Goal: Information Seeking & Learning: Learn about a topic

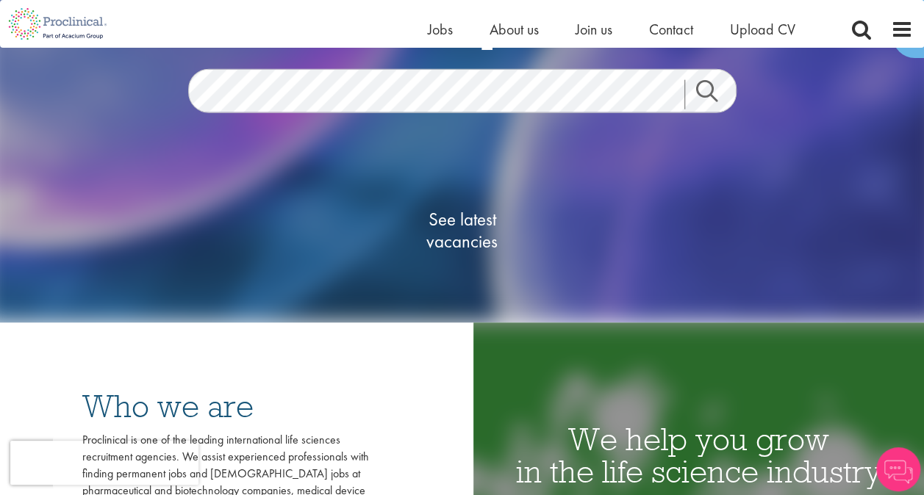
click at [483, 228] on span "See latest vacancies" at bounding box center [462, 230] width 147 height 44
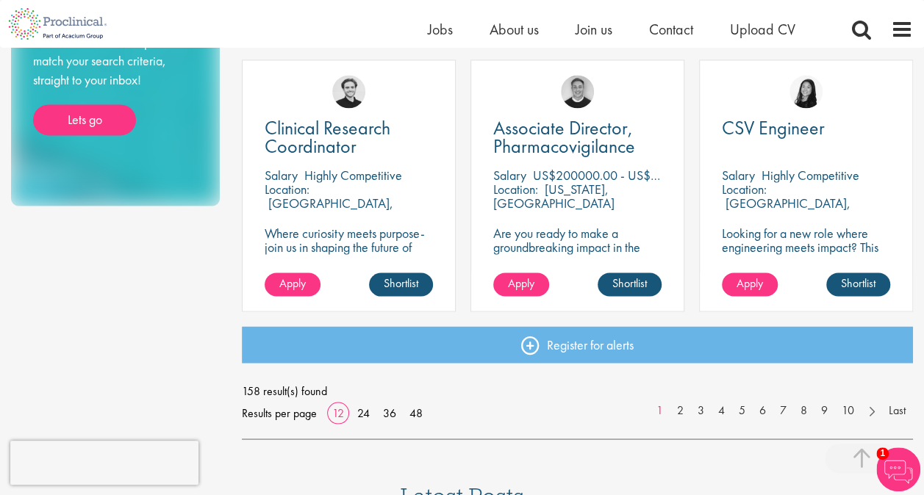
scroll to position [1103, 0]
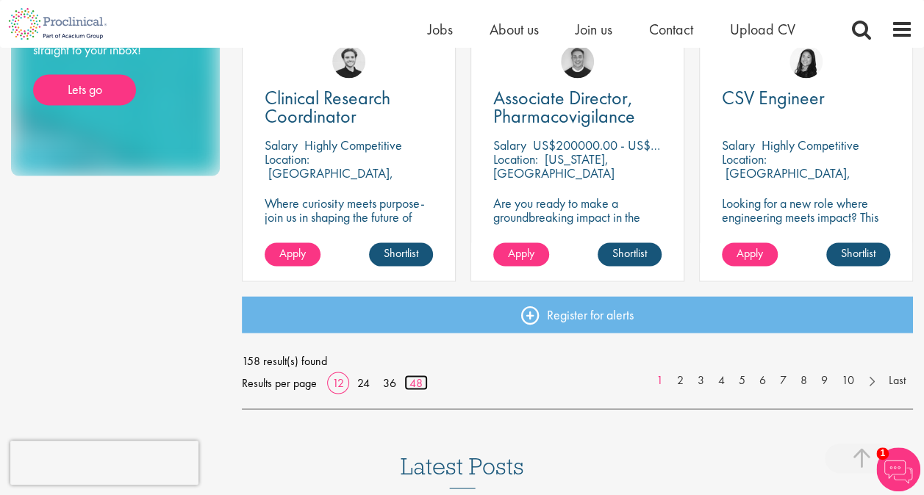
click at [412, 380] on link "48" at bounding box center [416, 382] width 24 height 15
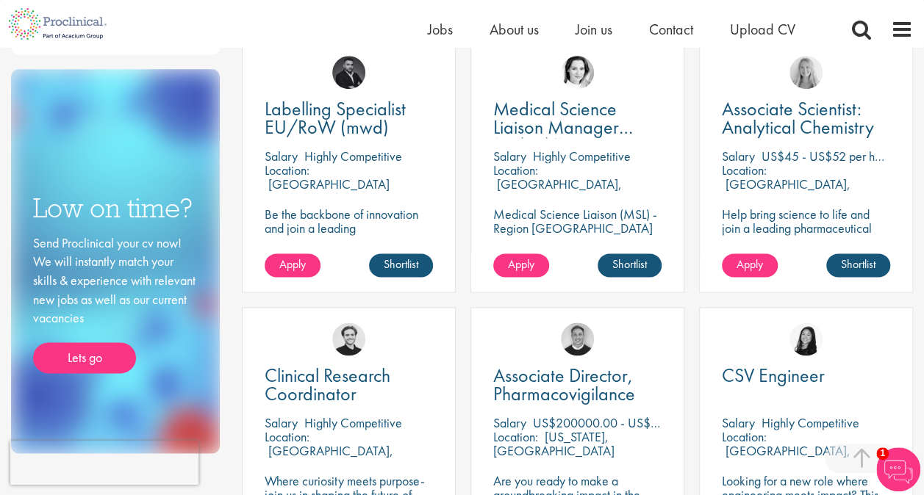
scroll to position [662, 0]
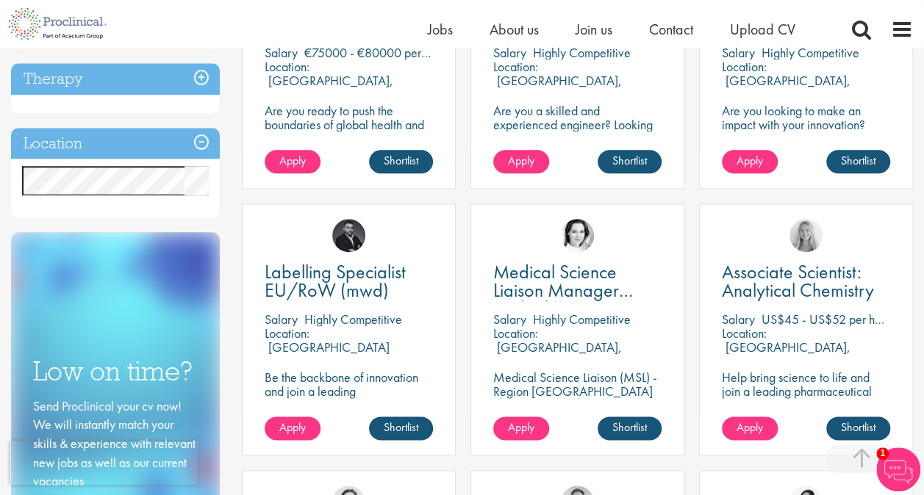
click at [182, 209] on div "Location Specified location Miles" at bounding box center [115, 173] width 209 height 90
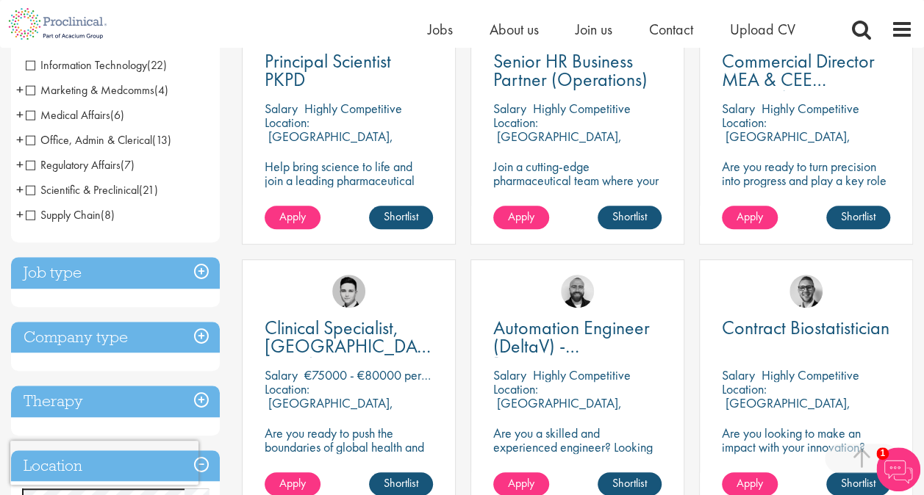
scroll to position [441, 0]
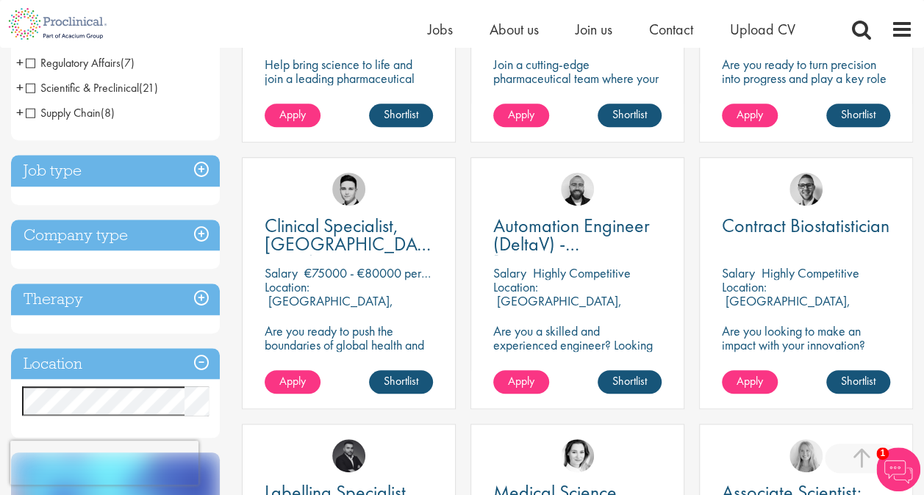
click at [207, 171] on h3 "Job type" at bounding box center [115, 171] width 209 height 32
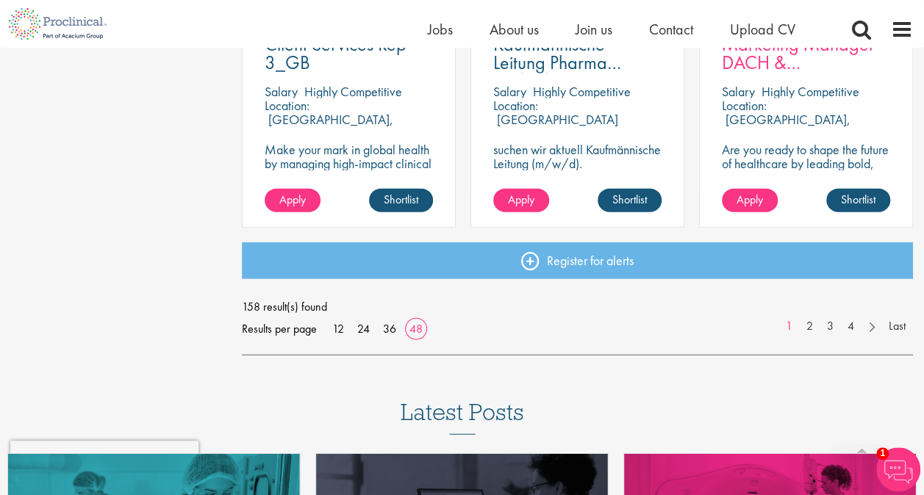
scroll to position [4409, 0]
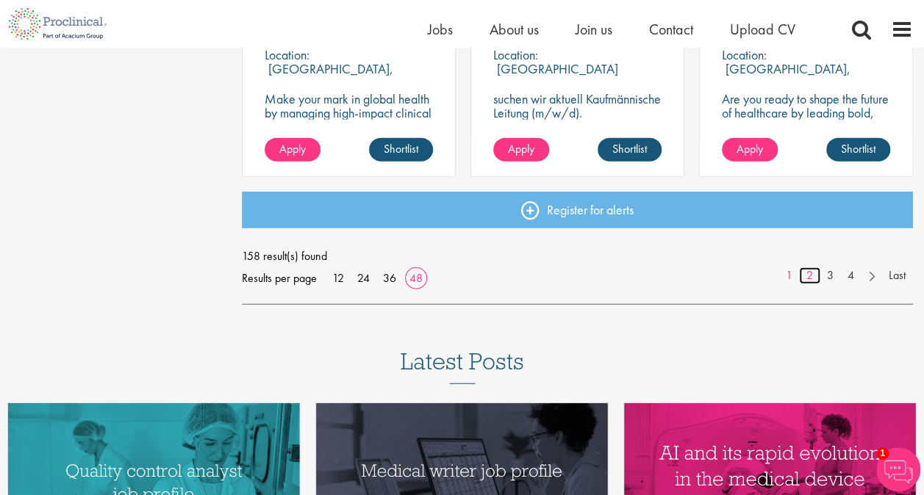
click at [810, 276] on link "2" at bounding box center [809, 276] width 21 height 17
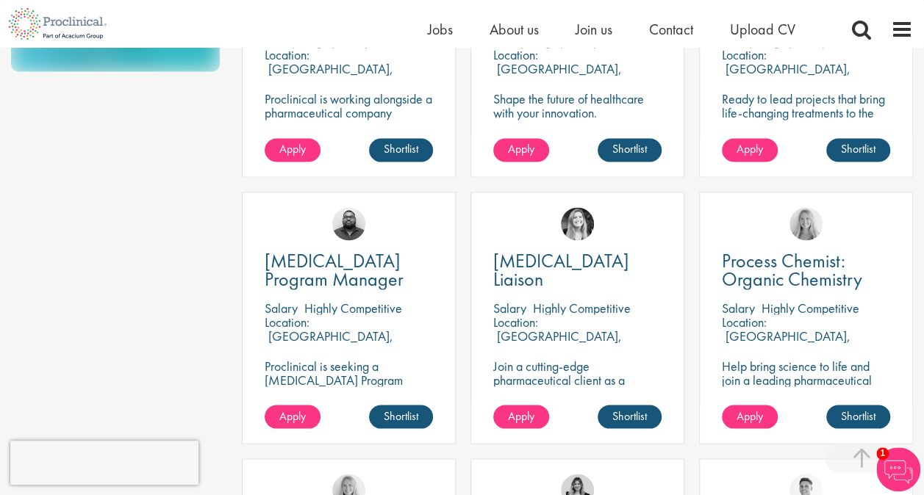
scroll to position [1250, 0]
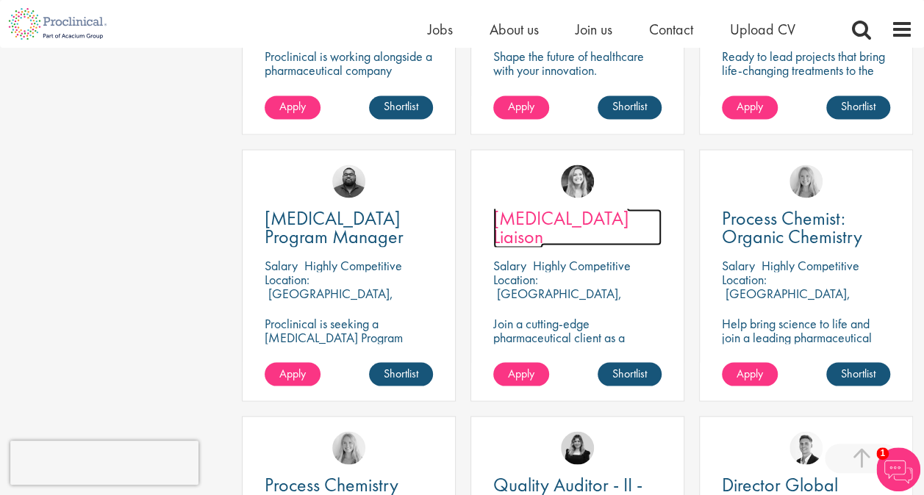
click at [563, 223] on span "[MEDICAL_DATA] Liaison" at bounding box center [561, 226] width 136 height 43
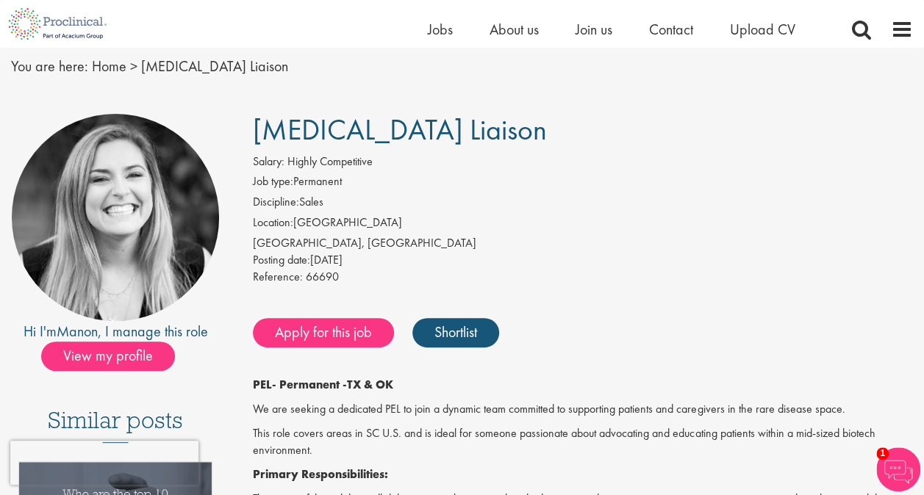
scroll to position [74, 0]
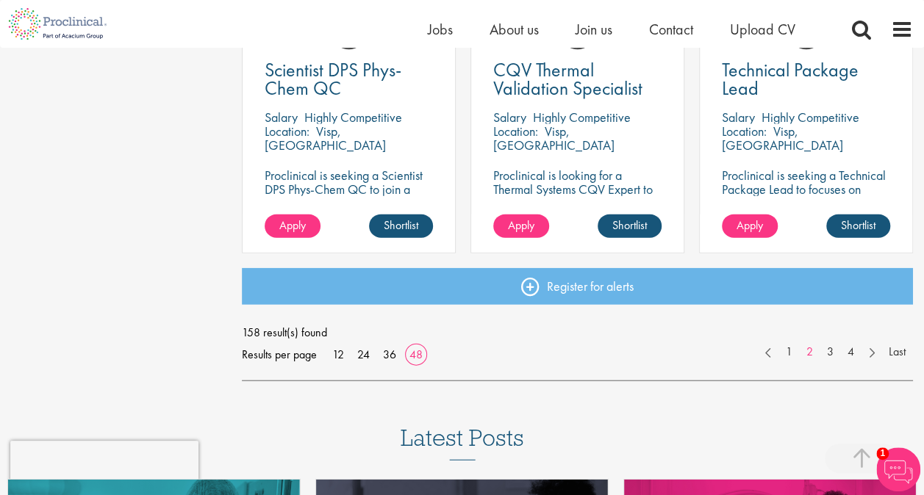
scroll to position [4410, 0]
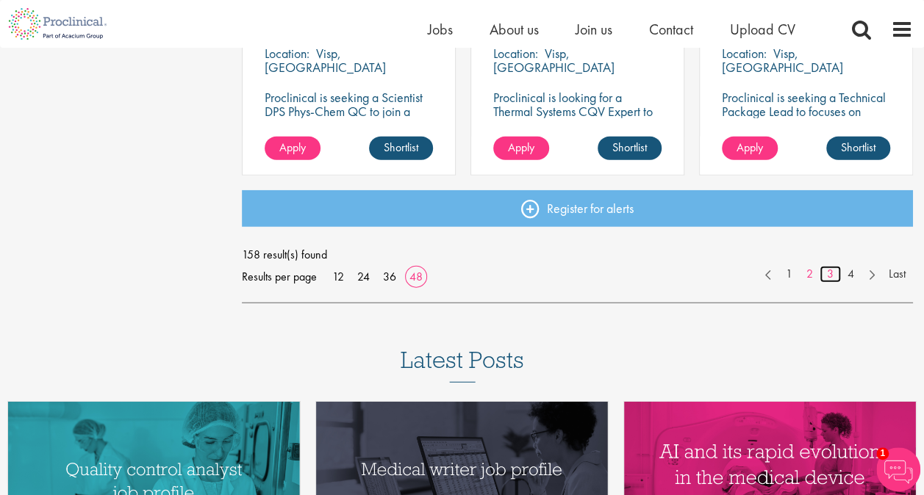
click at [833, 279] on link "3" at bounding box center [830, 274] width 21 height 17
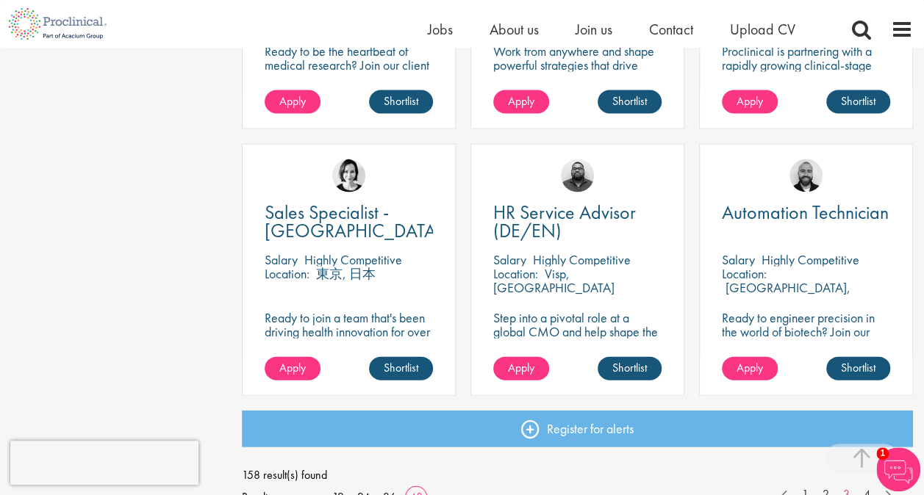
scroll to position [4263, 0]
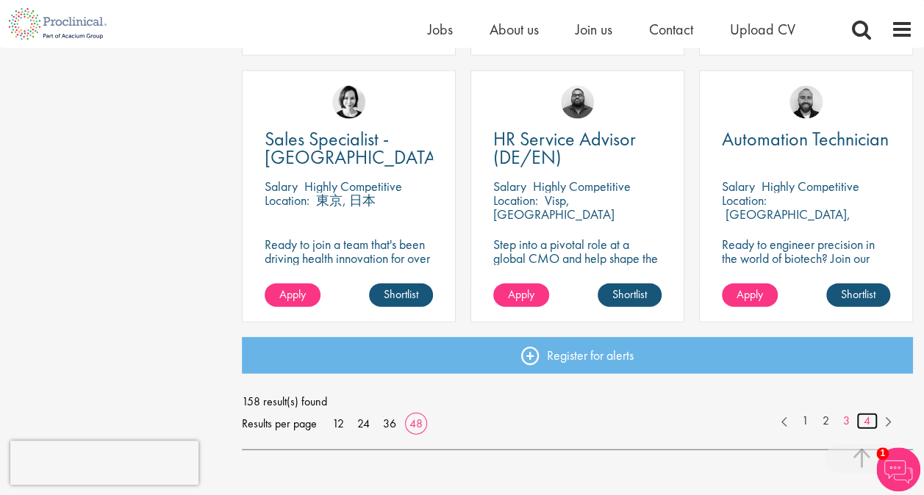
click at [863, 420] on link "4" at bounding box center [866, 421] width 21 height 17
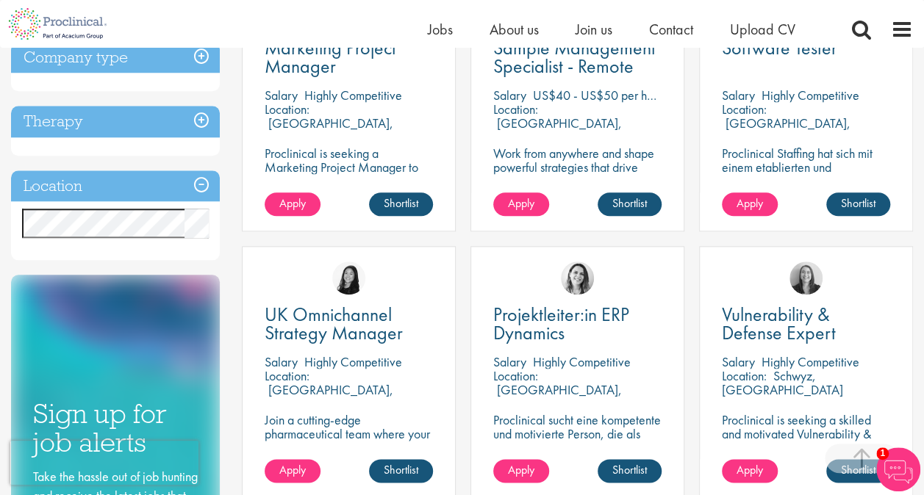
scroll to position [588, 0]
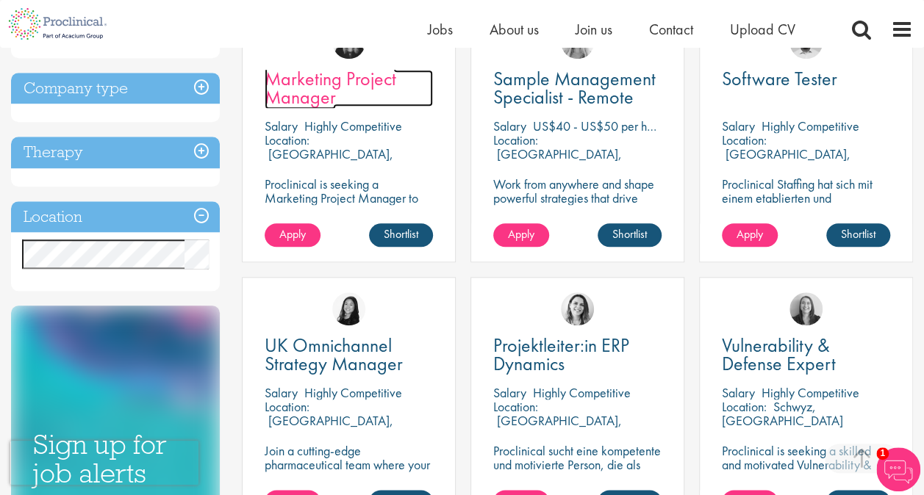
click at [327, 79] on span "Marketing Project Manager" at bounding box center [331, 87] width 132 height 43
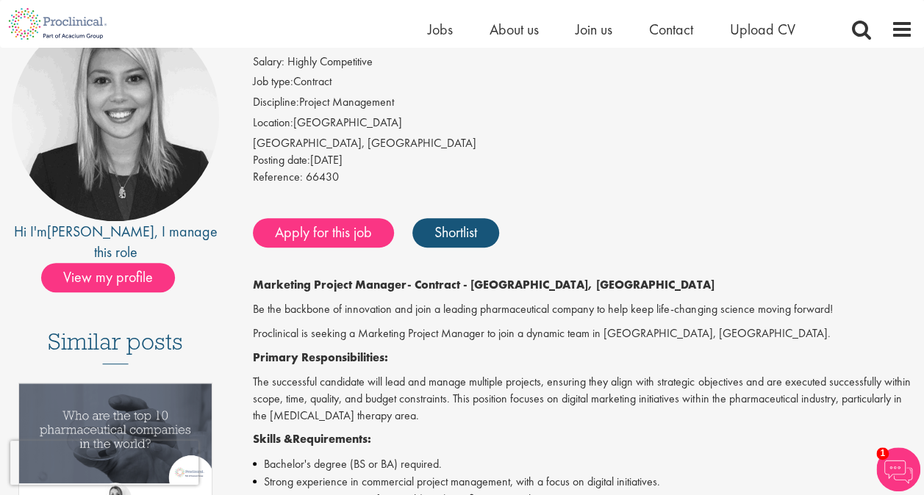
scroll to position [147, 0]
